Goal: Task Accomplishment & Management: Manage account settings

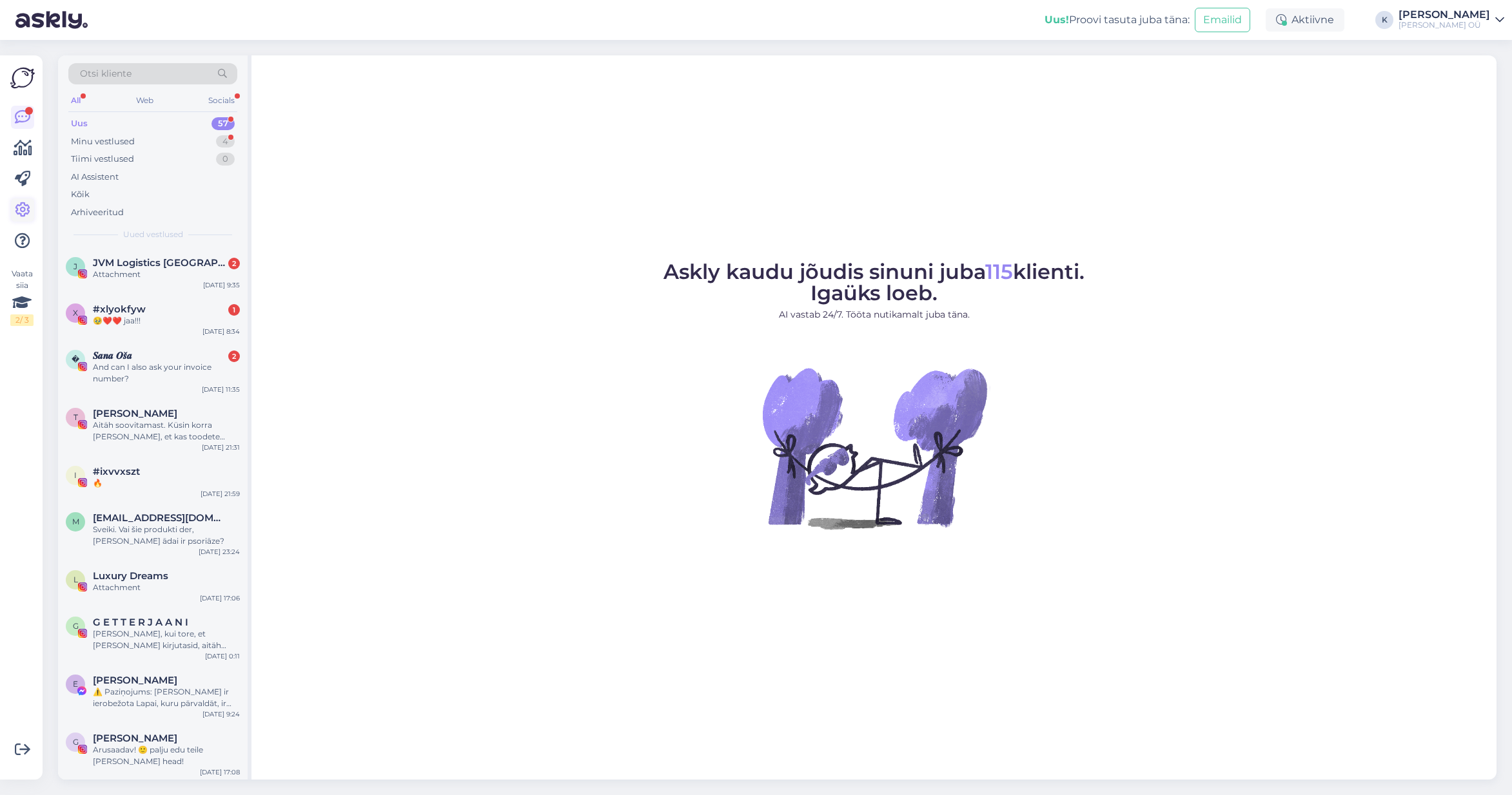
click at [19, 204] on icon at bounding box center [22, 210] width 15 height 15
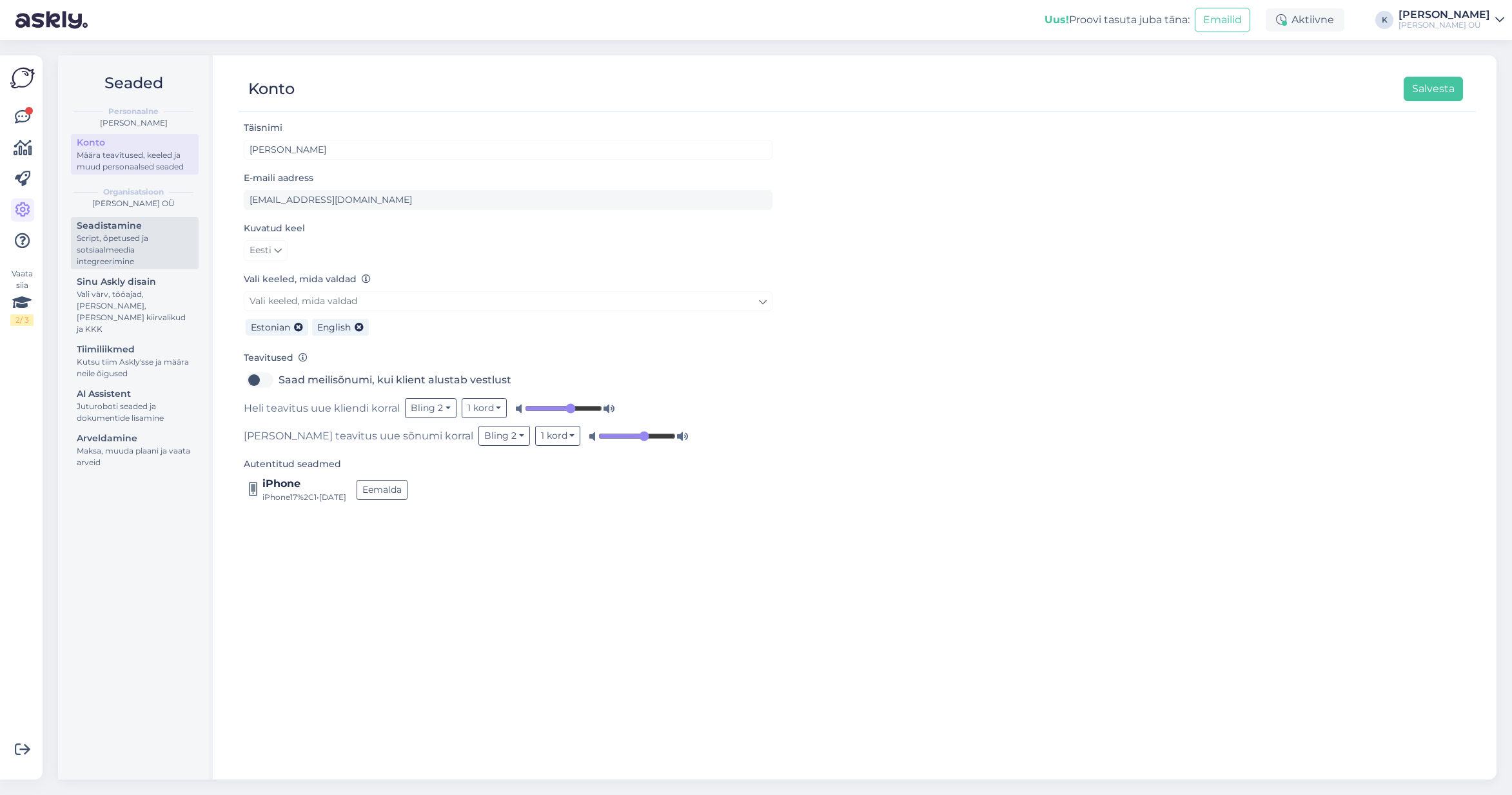
click at [138, 236] on div "Script, õpetused ja sotsiaalmeedia integreerimine" at bounding box center [135, 250] width 116 height 35
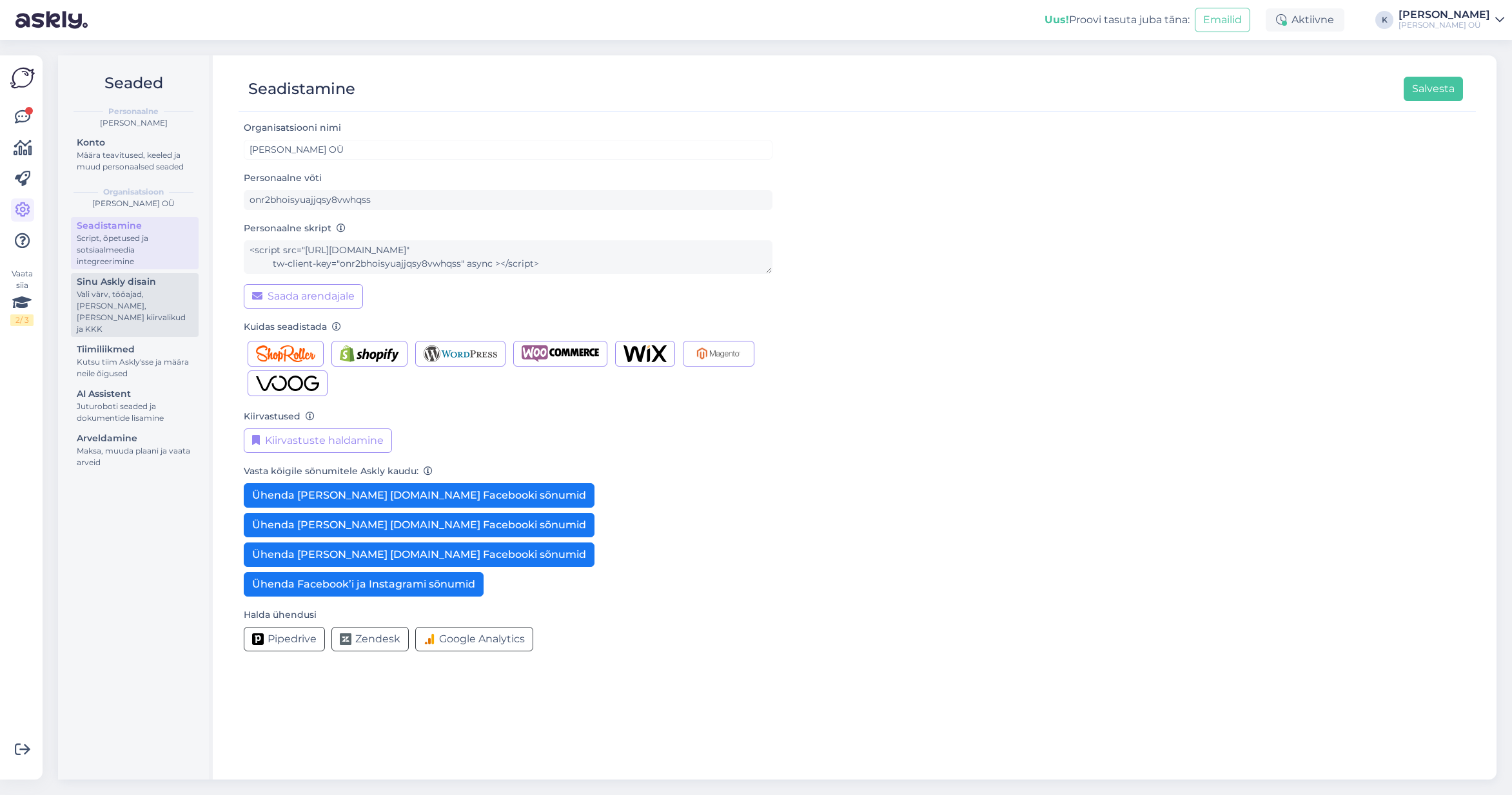
click at [142, 289] on div "Vali värv, tööajad, [PERSON_NAME], [PERSON_NAME] kiirvalikud ja KKK" at bounding box center [135, 311] width 116 height 46
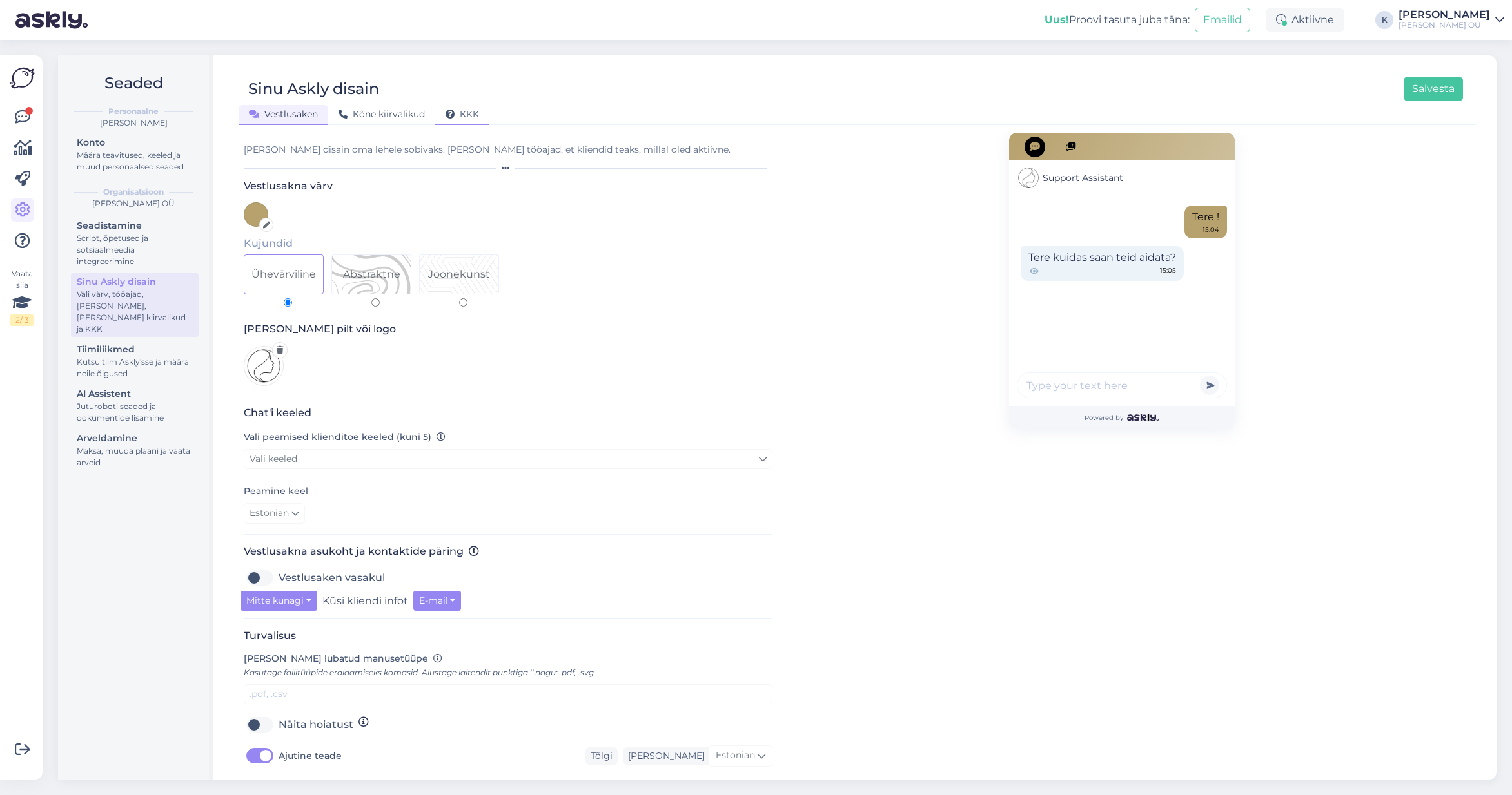
click at [468, 111] on span "KKK" at bounding box center [462, 113] width 33 height 12
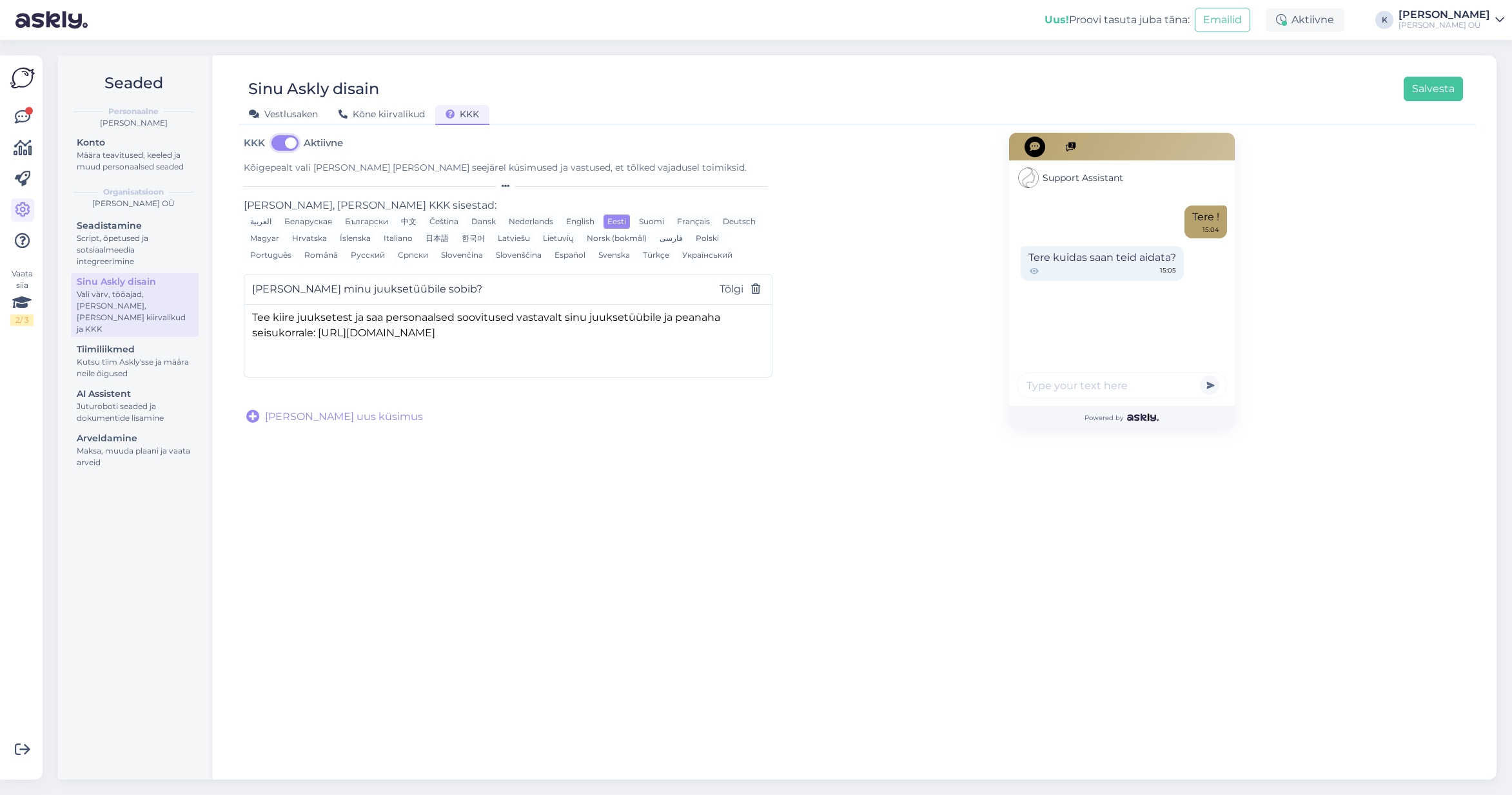
click at [269, 139] on input "Aktiivne" at bounding box center [285, 143] width 33 height 21
checkbox input "false"
click at [1439, 91] on button "Salvesta" at bounding box center [1433, 89] width 60 height 24
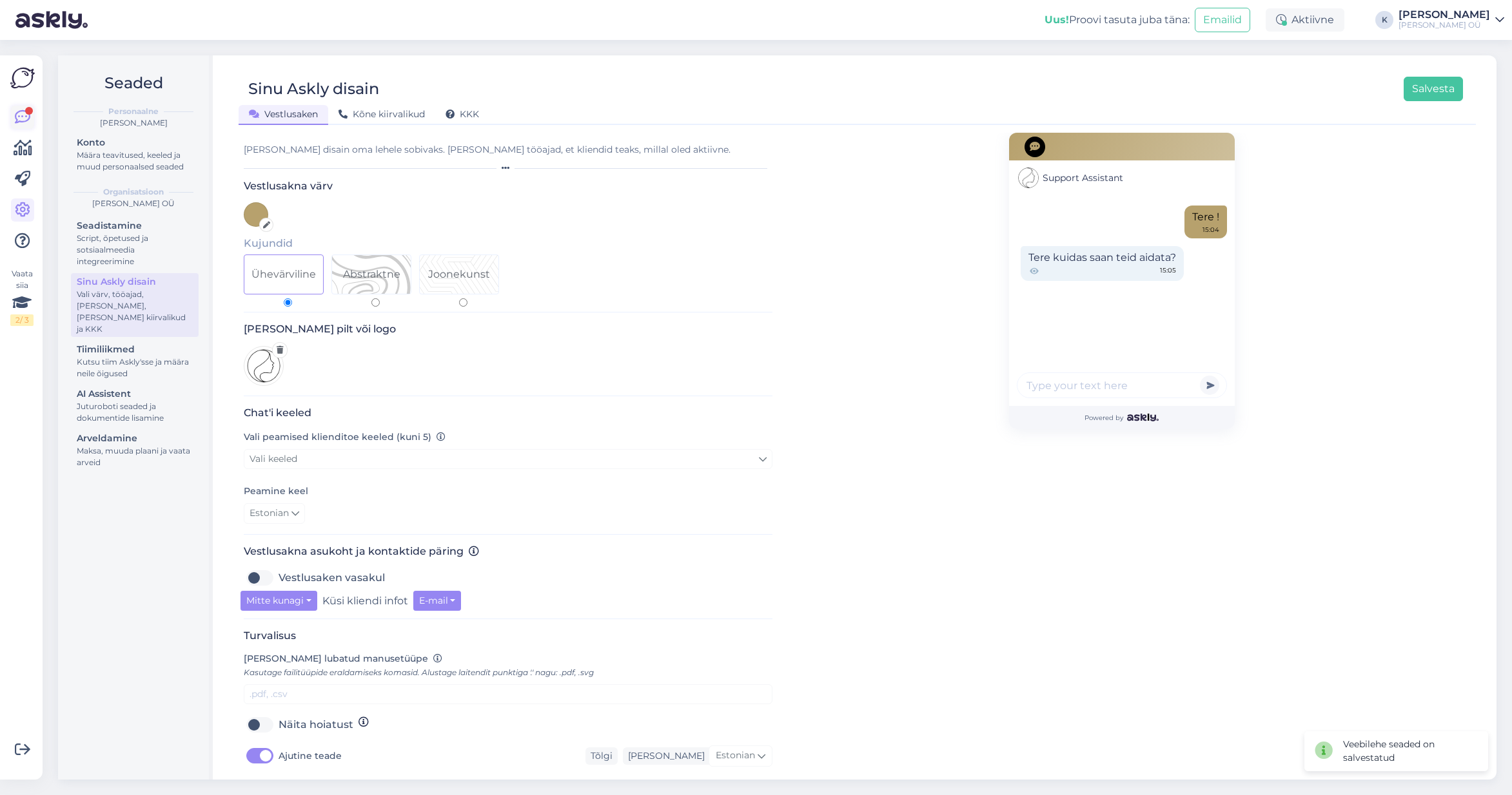
click at [20, 118] on icon at bounding box center [22, 117] width 15 height 15
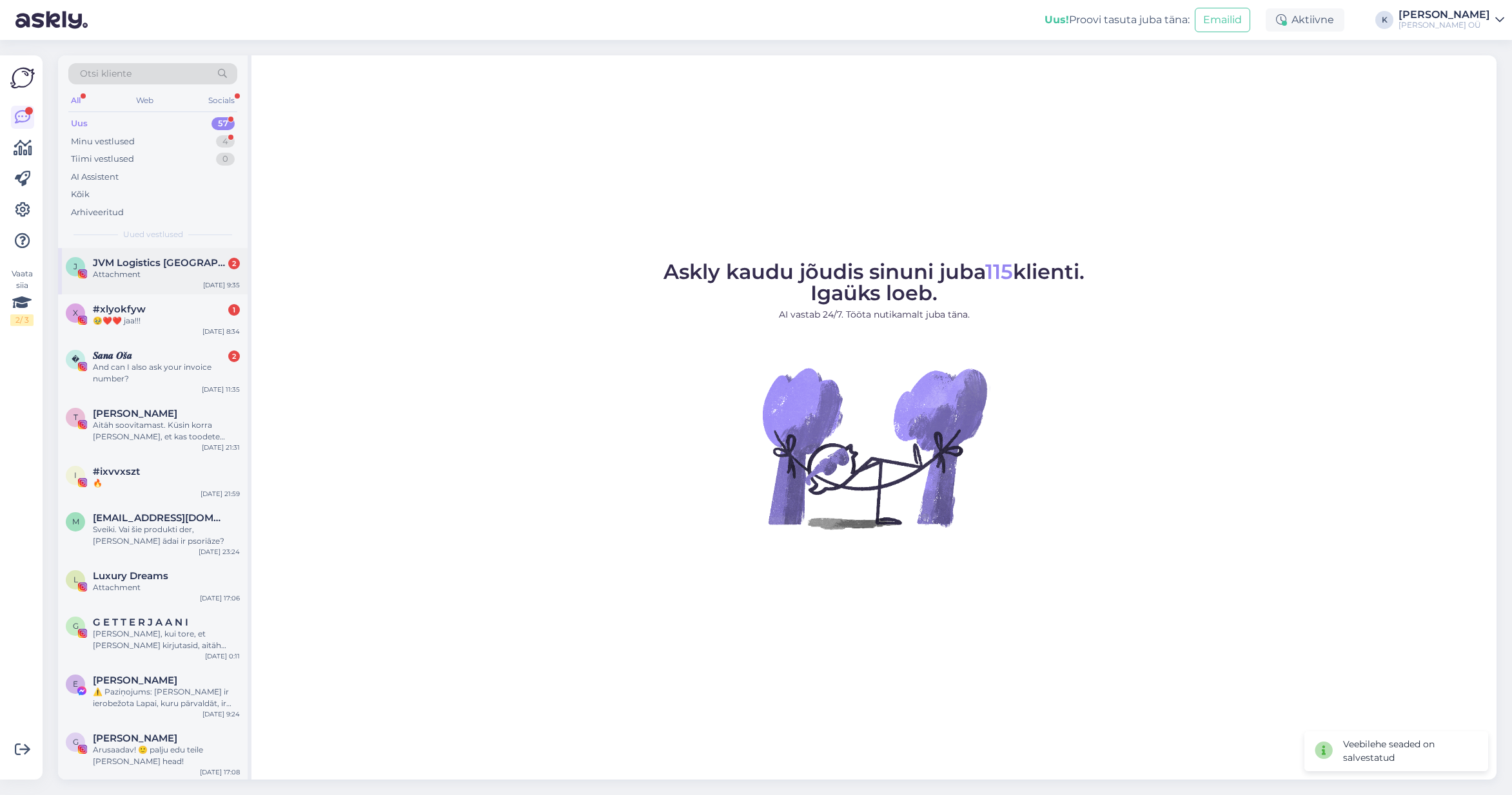
click at [114, 276] on div "Attachment" at bounding box center [166, 274] width 147 height 12
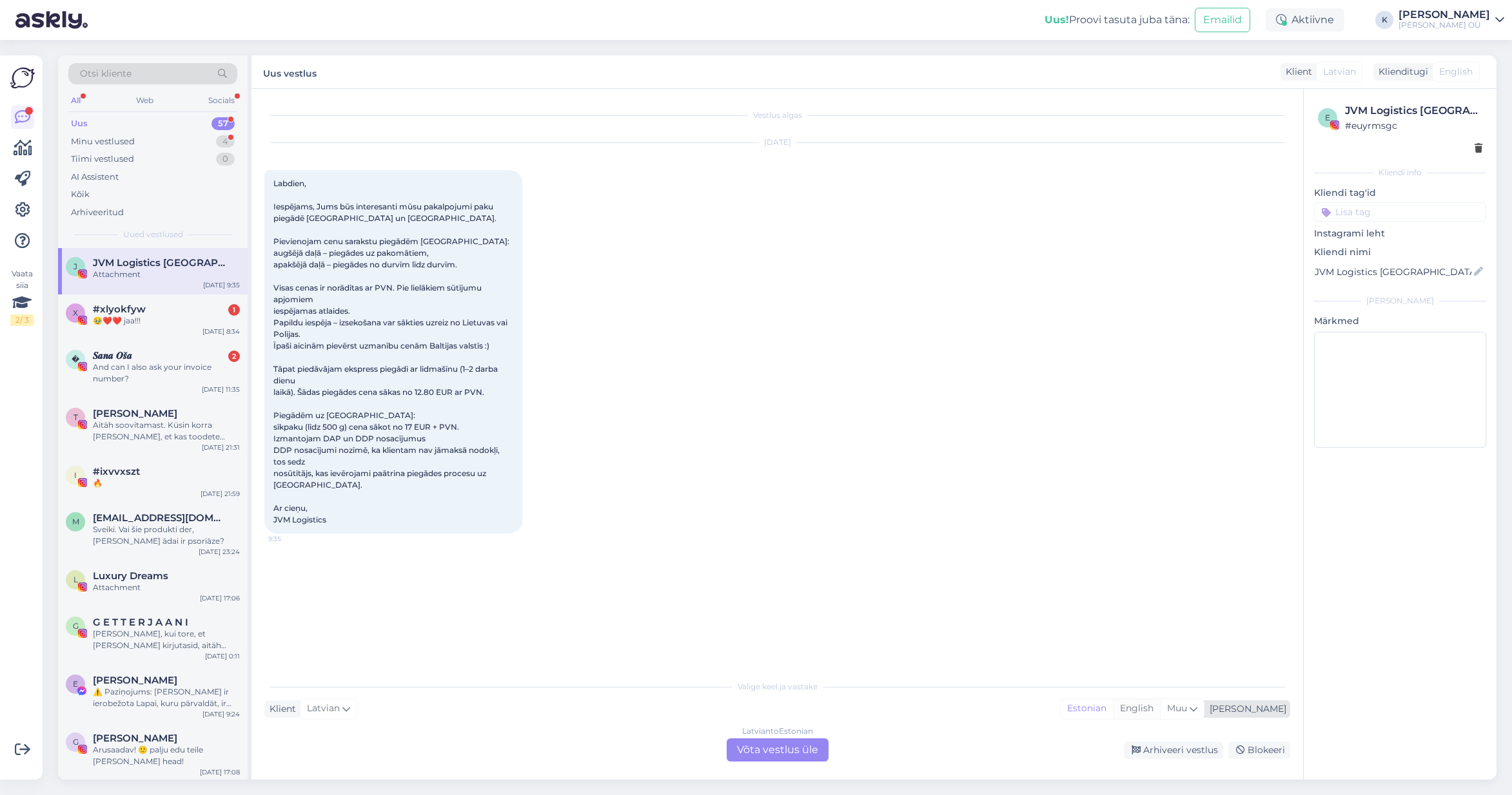
click at [1160, 711] on div "English" at bounding box center [1136, 709] width 47 height 19
